Goal: Information Seeking & Learning: Find specific fact

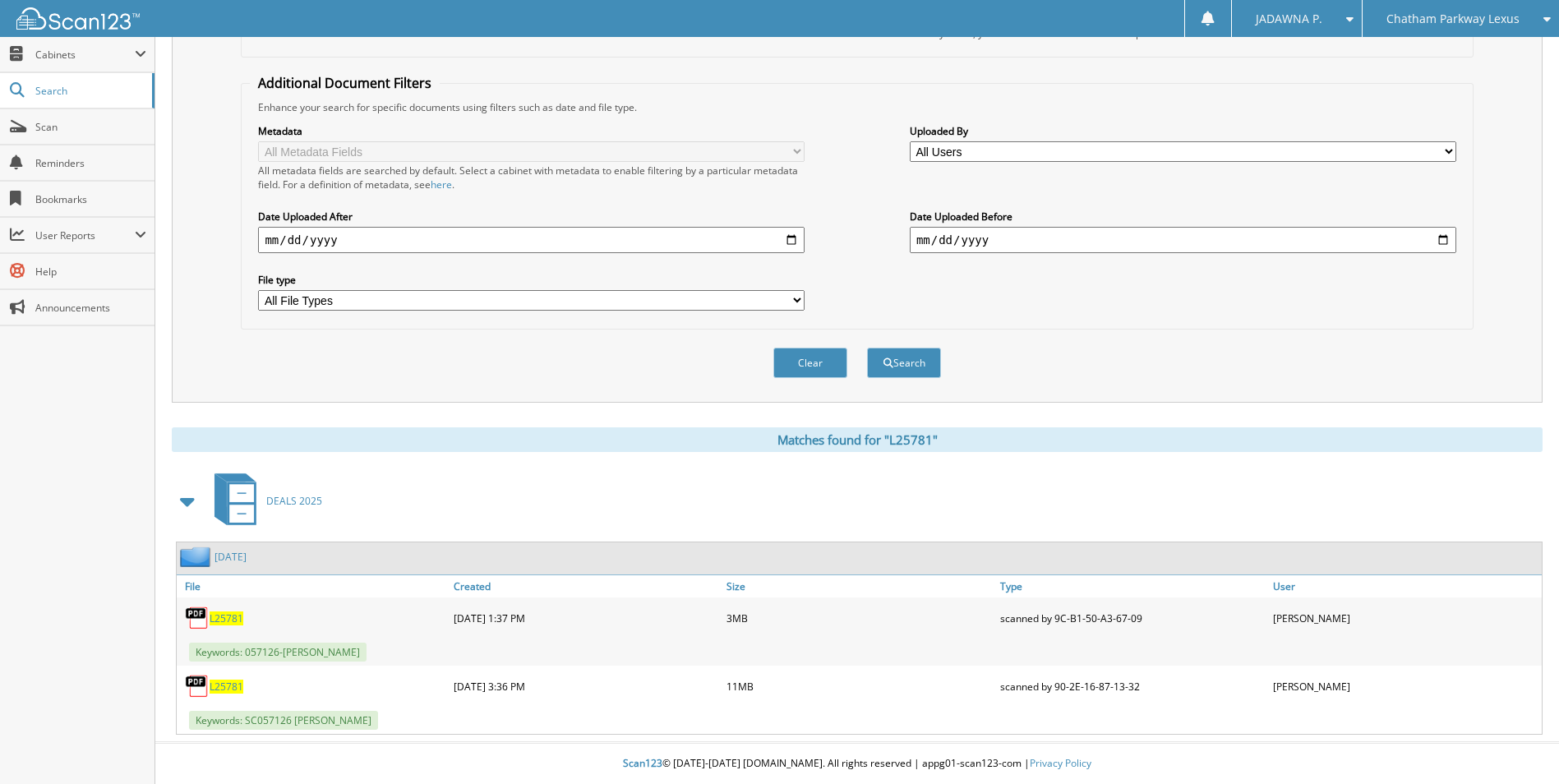
click at [1405, 6] on div "Chatham Parkway Lexus" at bounding box center [1460, 18] width 180 height 37
click at [1445, 45] on link "Hilton Head Lexus" at bounding box center [1460, 51] width 196 height 29
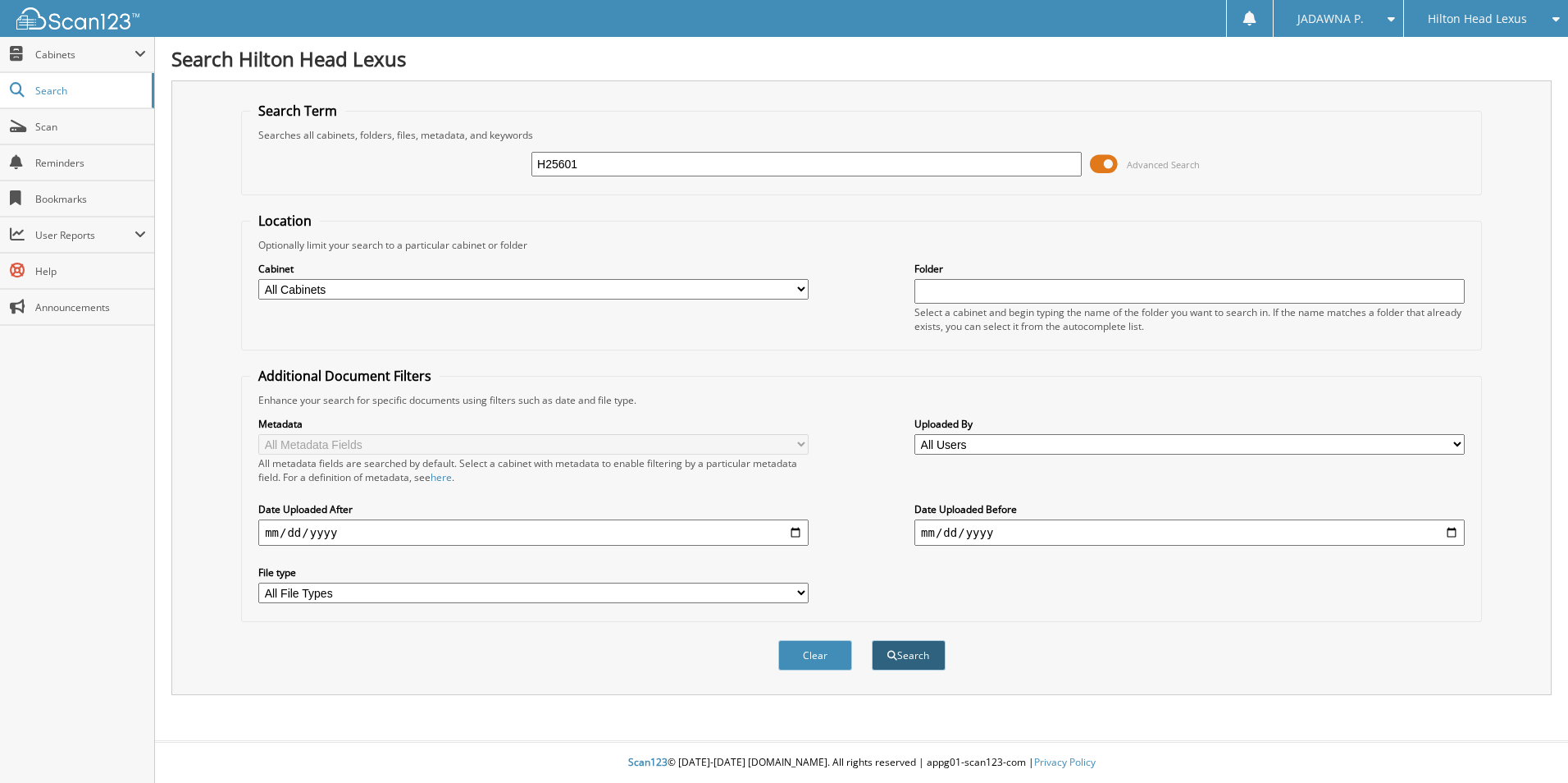
type input "H25601"
click at [924, 652] on button "Search" at bounding box center [909, 654] width 74 height 30
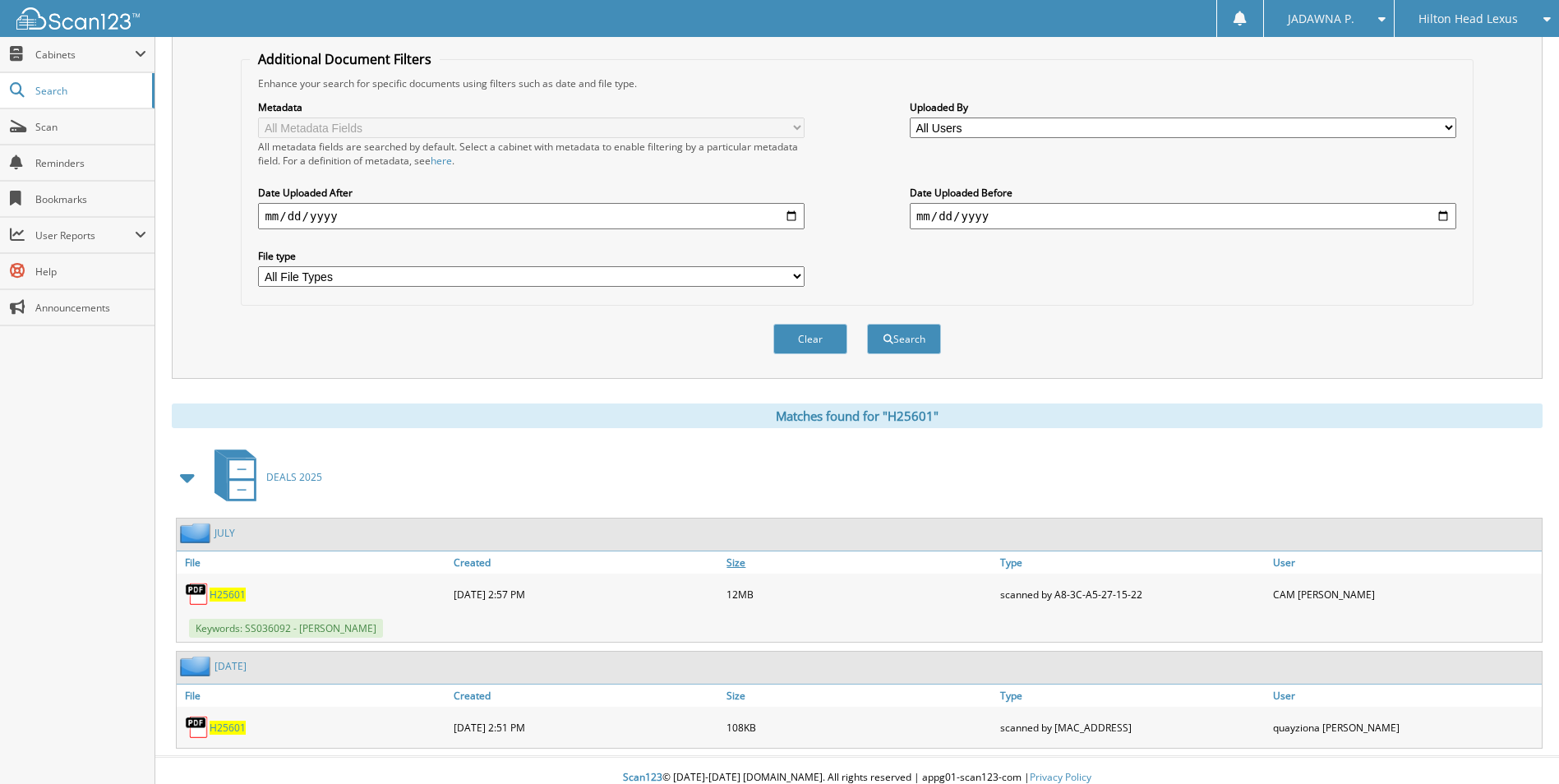
scroll to position [332, 0]
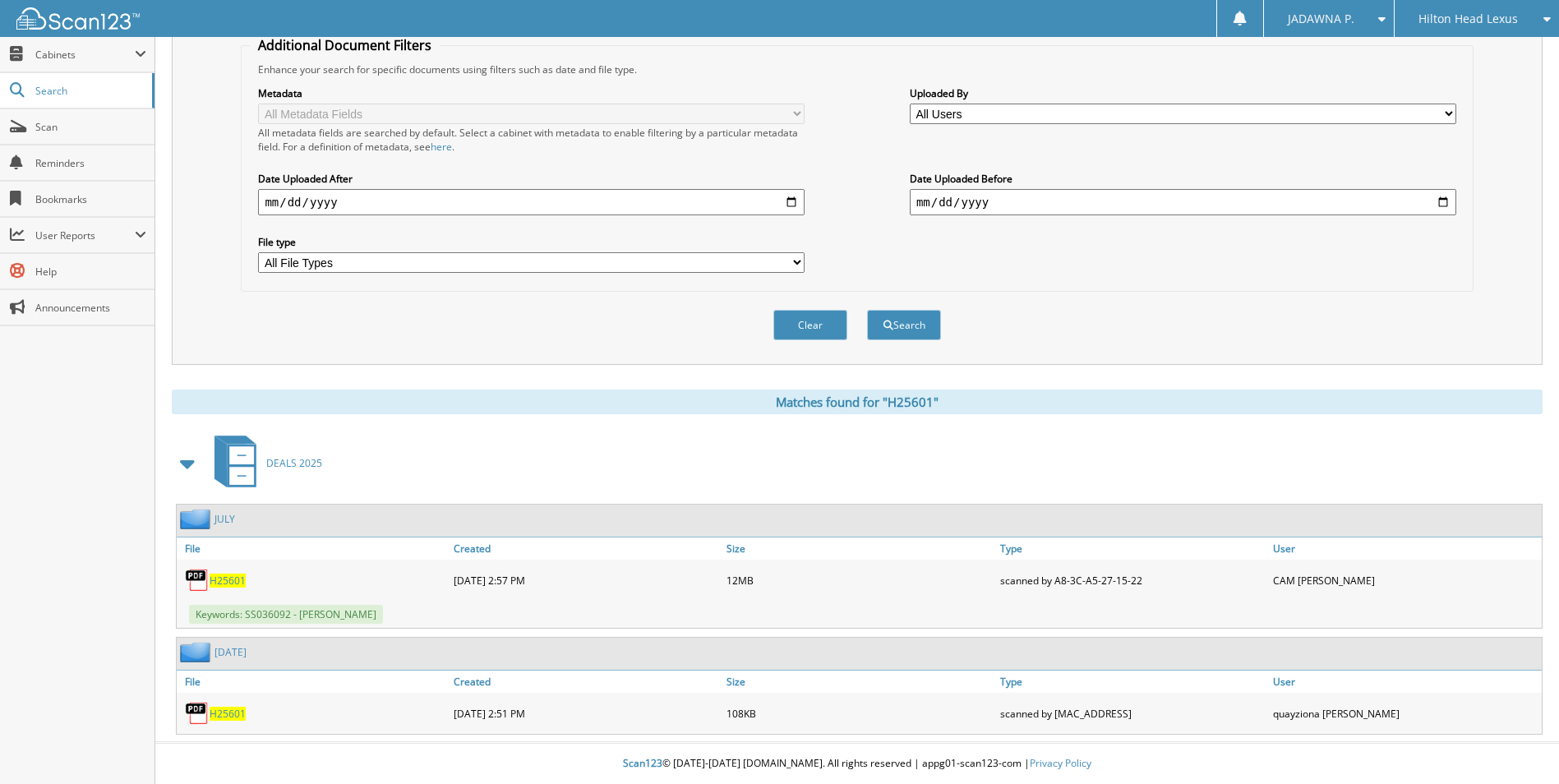
click at [231, 578] on span "H25601" at bounding box center [227, 580] width 36 height 14
